Goal: Transaction & Acquisition: Purchase product/service

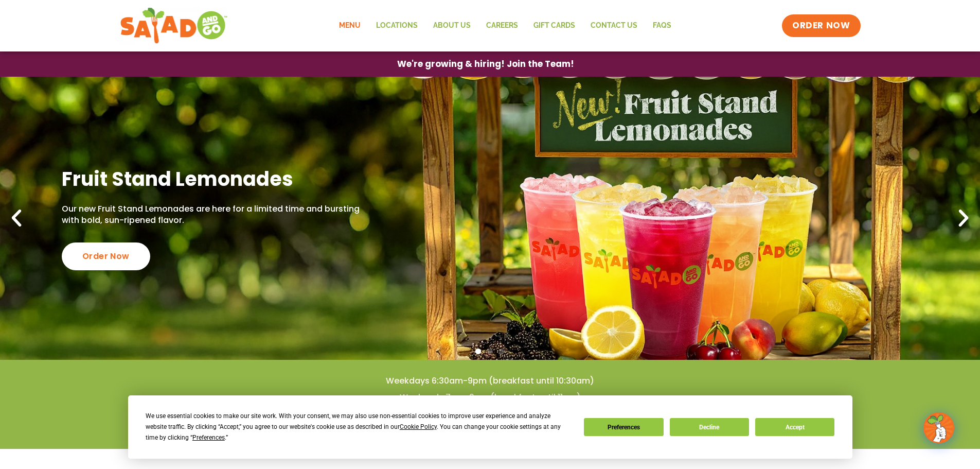
click at [354, 24] on link "Menu" at bounding box center [349, 26] width 37 height 24
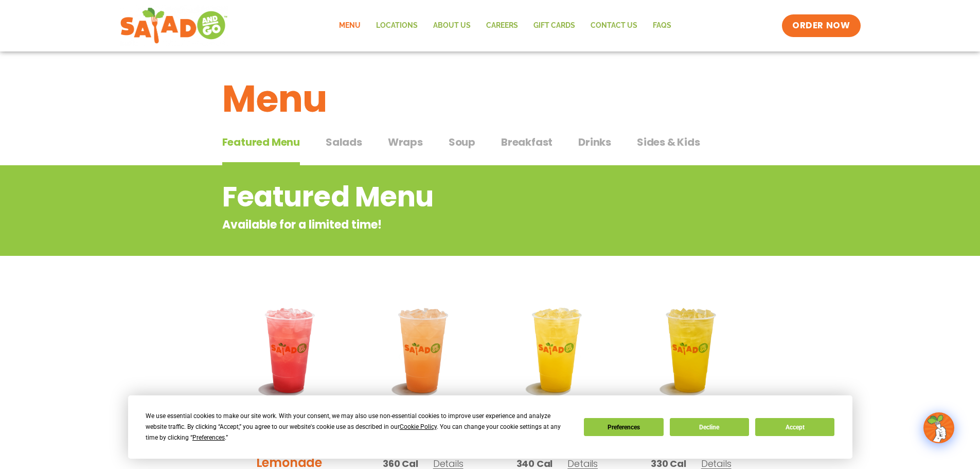
click at [346, 140] on span "Salads" at bounding box center [344, 141] width 37 height 15
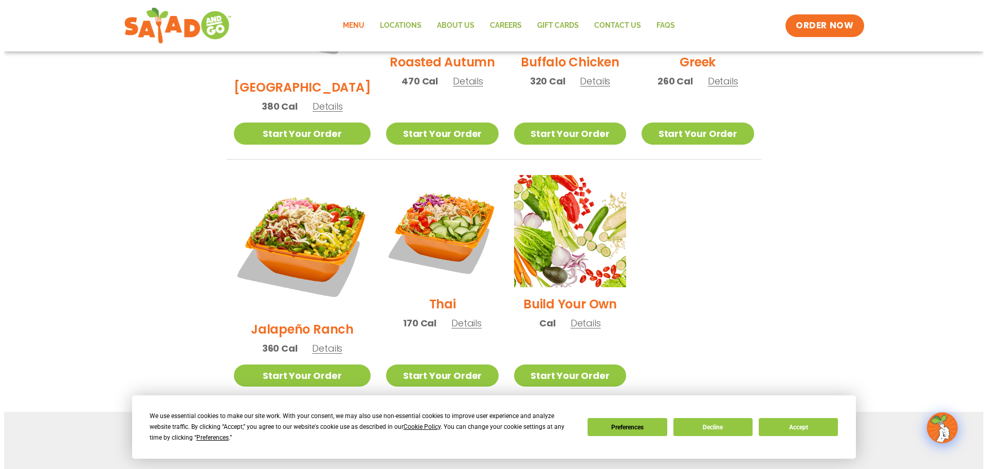
scroll to position [669, 0]
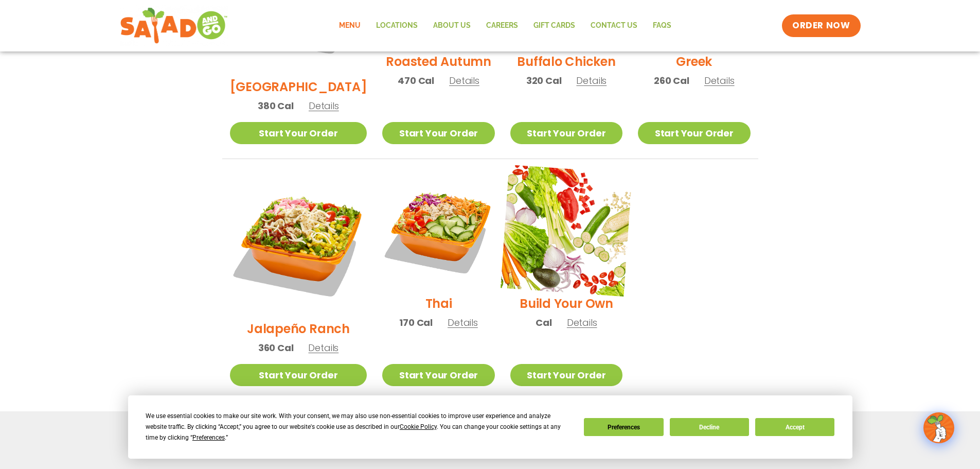
click at [576, 196] on img at bounding box center [566, 231] width 132 height 132
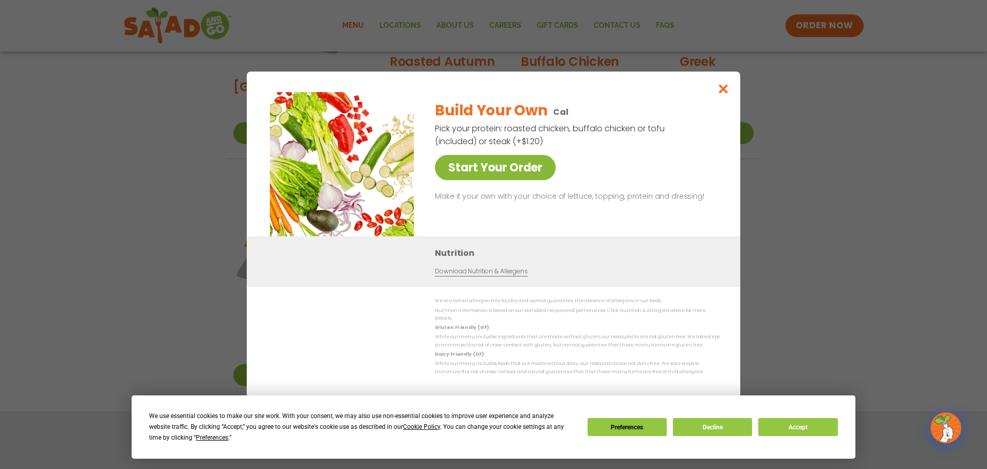
click at [500, 177] on link "Start Your Order" at bounding box center [495, 167] width 121 height 25
